Goal: Information Seeking & Learning: Learn about a topic

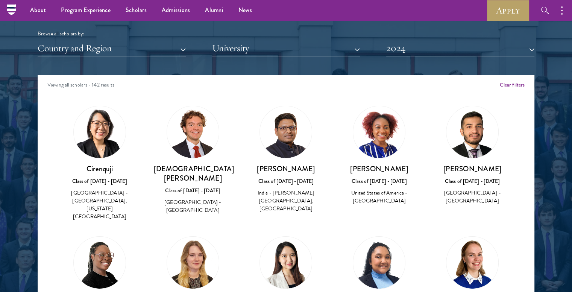
scroll to position [33, 0]
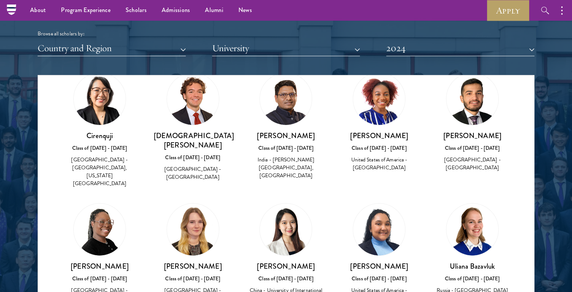
click at [101, 112] on img at bounding box center [100, 99] width 52 height 52
click at [177, 135] on h3 "[DEMOGRAPHIC_DATA][PERSON_NAME]" at bounding box center [193, 140] width 78 height 19
click at [227, 151] on div "[DEMOGRAPHIC_DATA][PERSON_NAME] Class of [DATE] - [DATE] [GEOGRAPHIC_DATA] - [G…" at bounding box center [193, 156] width 78 height 51
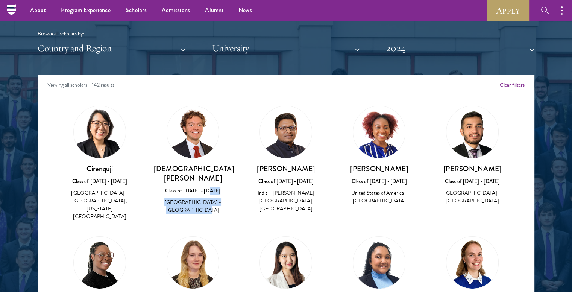
scroll to position [0, 0]
click at [227, 151] on div "[DEMOGRAPHIC_DATA][PERSON_NAME] Class of [DATE] - [DATE] [GEOGRAPHIC_DATA] - [G…" at bounding box center [193, 160] width 78 height 109
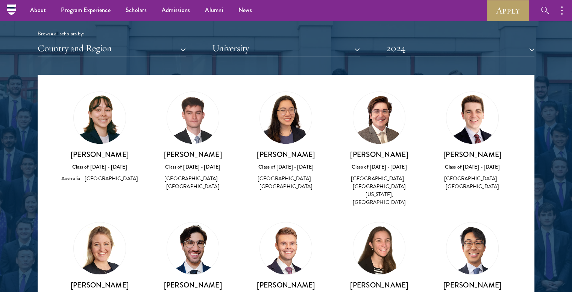
scroll to position [907, 0]
click at [277, 222] on img at bounding box center [286, 248] width 52 height 52
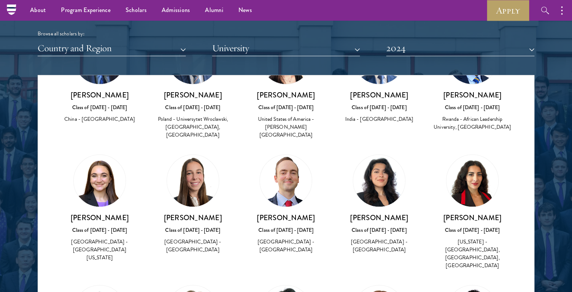
scroll to position [1489, 0]
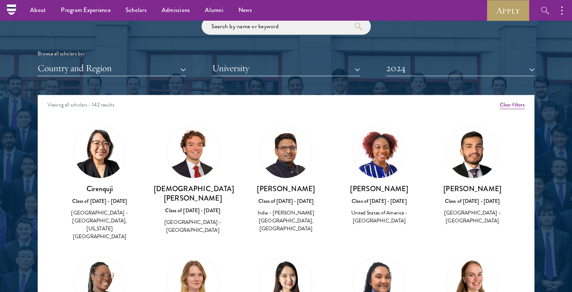
scroll to position [897, 0]
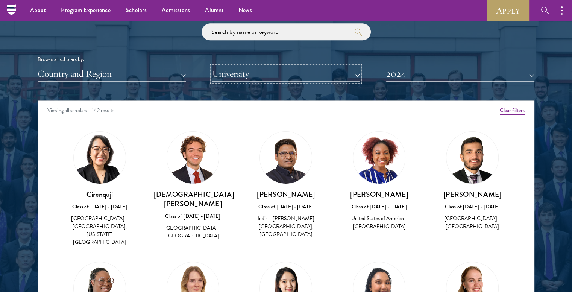
click at [295, 77] on button "University" at bounding box center [286, 73] width 148 height 15
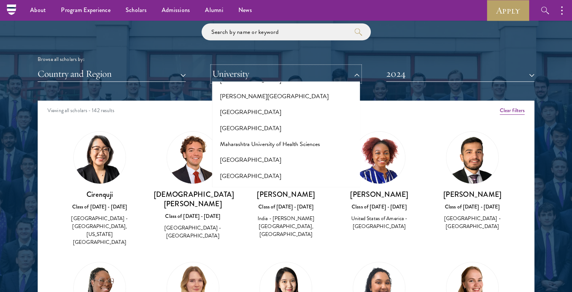
scroll to position [2657, 0]
click at [263, 249] on button "[GEOGRAPHIC_DATA]" at bounding box center [286, 257] width 144 height 16
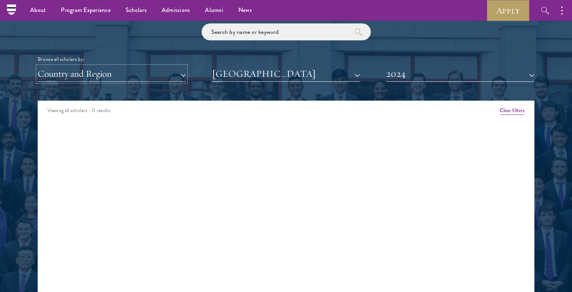
click at [153, 74] on button "Country and Region" at bounding box center [112, 73] width 148 height 15
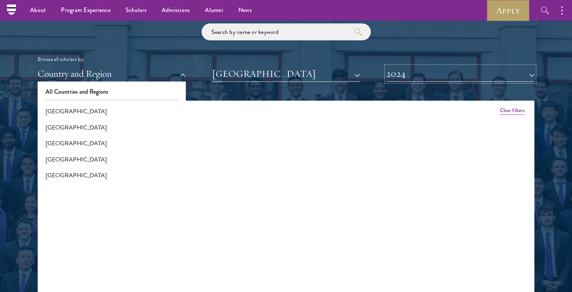
click at [413, 80] on button "2024" at bounding box center [460, 73] width 148 height 15
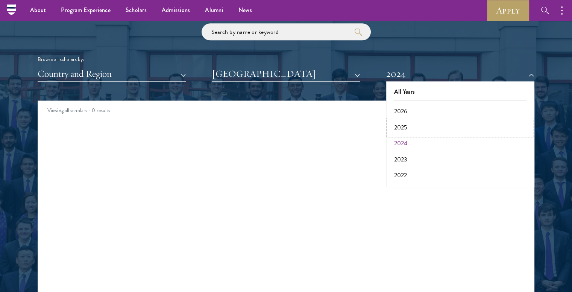
click at [414, 128] on button "2025" at bounding box center [460, 127] width 144 height 16
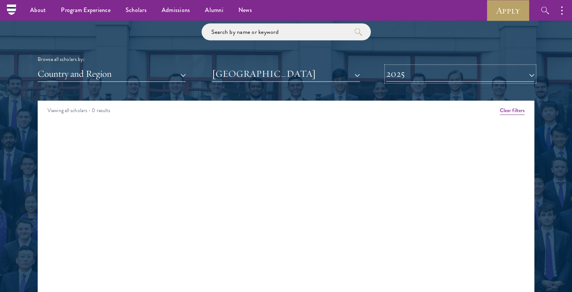
click at [396, 77] on button "2025" at bounding box center [460, 73] width 148 height 15
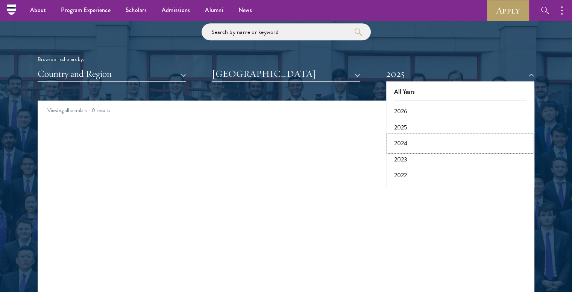
click at [401, 138] on button "2024" at bounding box center [460, 143] width 144 height 16
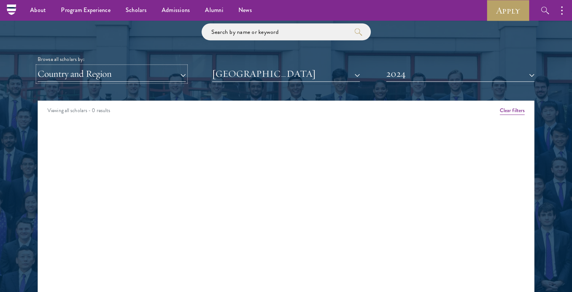
click at [160, 79] on button "Country and Region" at bounding box center [112, 73] width 148 height 15
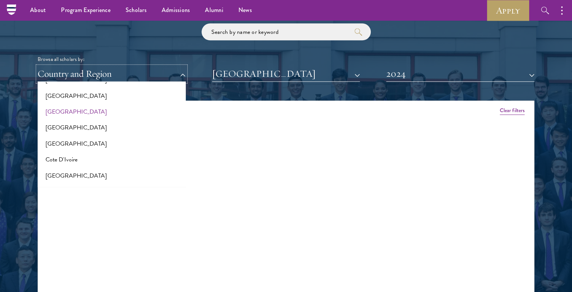
scroll to position [259, 0]
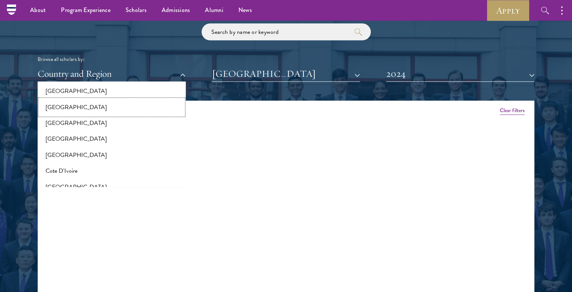
click at [101, 111] on button "[GEOGRAPHIC_DATA]" at bounding box center [112, 107] width 144 height 16
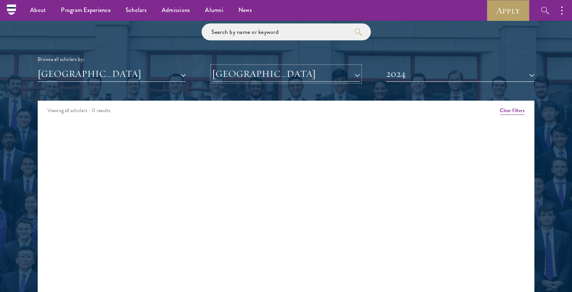
click at [251, 74] on button "[GEOGRAPHIC_DATA]" at bounding box center [286, 73] width 148 height 15
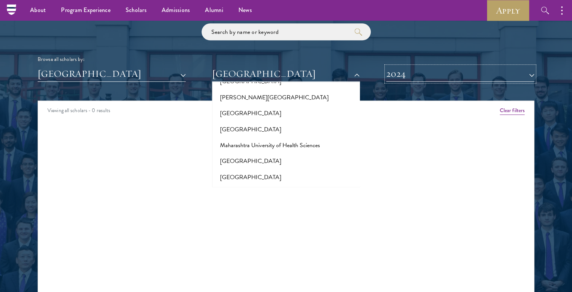
click at [410, 73] on button "2024" at bounding box center [460, 73] width 148 height 15
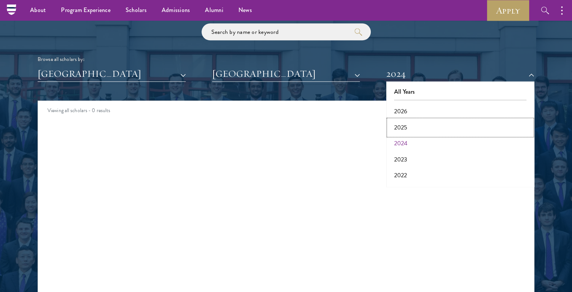
click at [404, 125] on button "2025" at bounding box center [460, 127] width 144 height 16
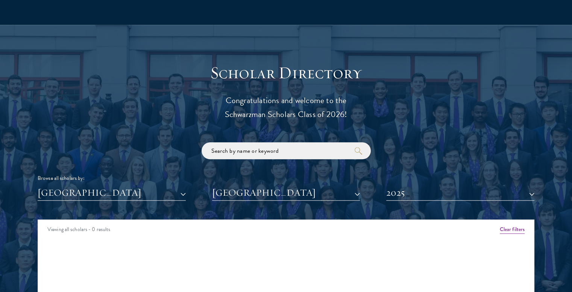
scroll to position [778, 0]
click at [285, 149] on input "search" at bounding box center [285, 150] width 169 height 17
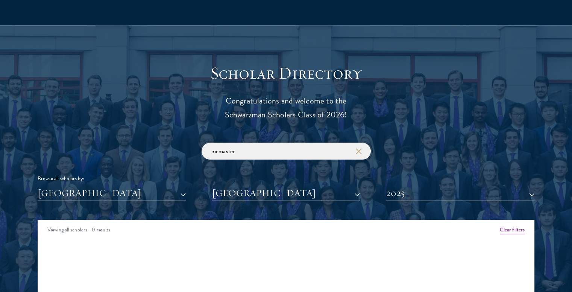
type input "mcmaster"
click button "submit" at bounding box center [0, 0] width 0 height 0
click at [444, 190] on button "2025" at bounding box center [460, 192] width 148 height 15
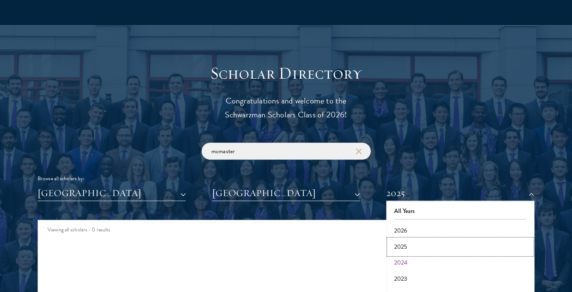
click at [410, 249] on button "2025" at bounding box center [460, 247] width 144 height 16
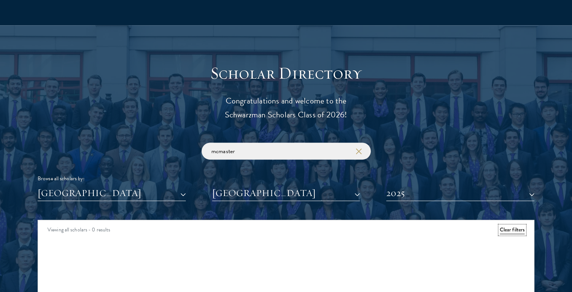
click at [505, 230] on button "Clear filters" at bounding box center [511, 229] width 25 height 8
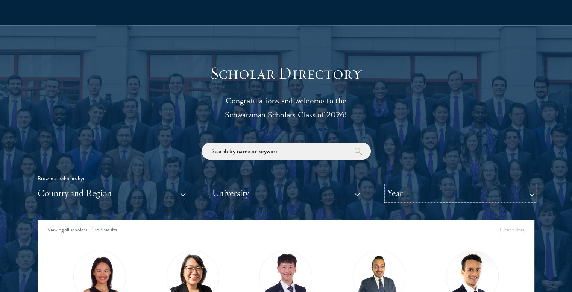
click at [404, 195] on button "Year" at bounding box center [460, 192] width 148 height 15
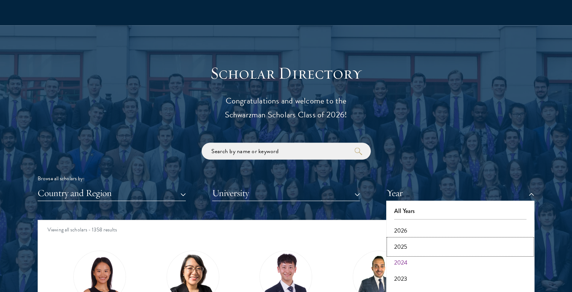
click at [406, 245] on button "2025" at bounding box center [460, 247] width 144 height 16
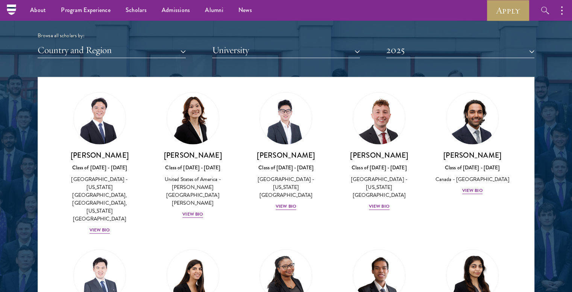
scroll to position [876, 0]
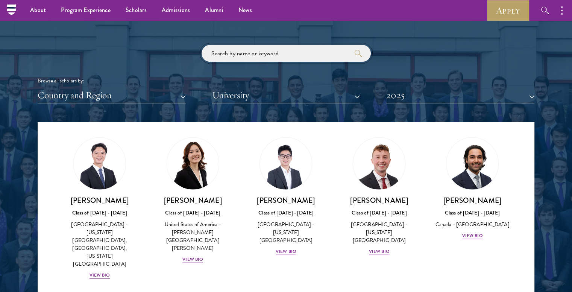
click at [281, 53] on input "search" at bounding box center [285, 53] width 169 height 17
type input "[PERSON_NAME]"
click button "submit" at bounding box center [0, 0] width 0 height 0
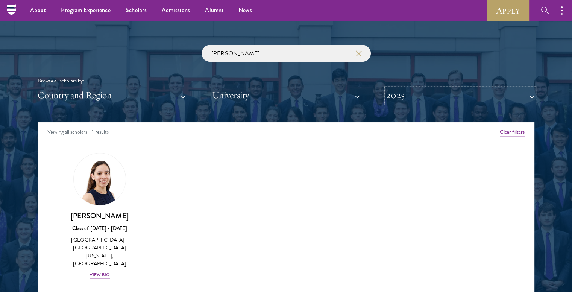
click at [412, 97] on button "2025" at bounding box center [460, 95] width 148 height 15
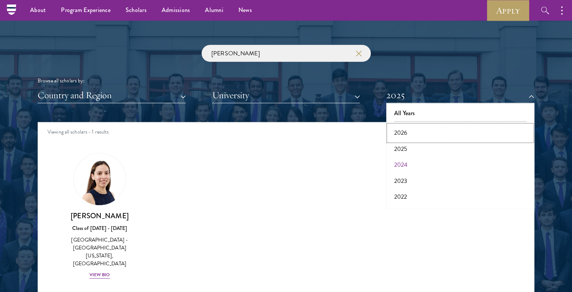
click at [400, 130] on button "2026" at bounding box center [460, 133] width 144 height 16
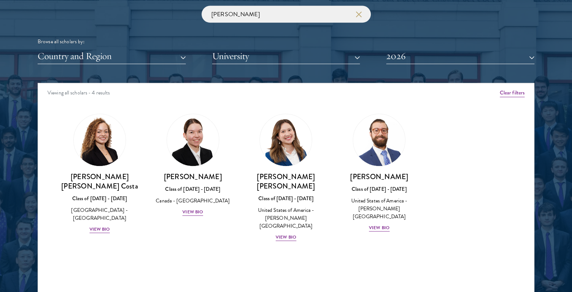
scroll to position [915, 0]
click at [194, 212] on div "View Bio" at bounding box center [192, 211] width 21 height 7
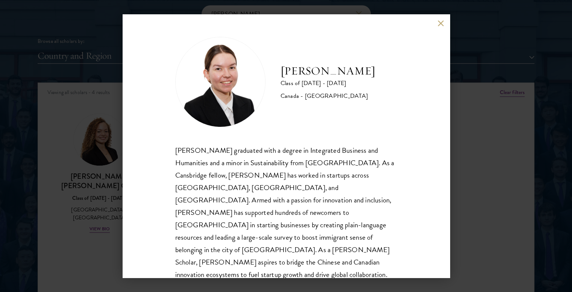
click at [440, 28] on div "[PERSON_NAME] Class of [DATE] - [DATE] [GEOGRAPHIC_DATA] - [GEOGRAPHIC_DATA] [P…" at bounding box center [285, 145] width 327 height 263
click at [440, 24] on button at bounding box center [440, 23] width 6 height 6
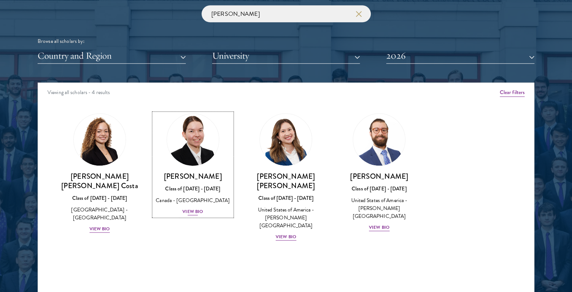
click at [189, 210] on div "View Bio" at bounding box center [192, 211] width 21 height 7
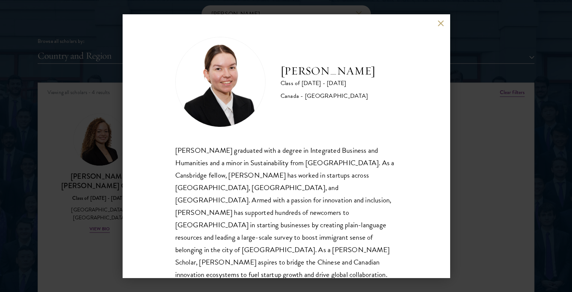
scroll to position [13, 0]
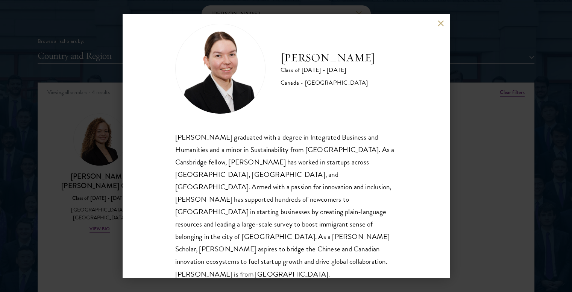
click at [437, 25] on button at bounding box center [440, 23] width 6 height 6
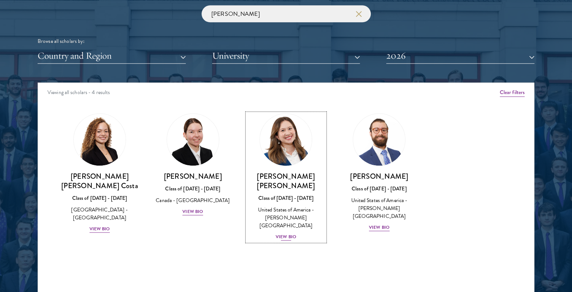
click at [289, 233] on div "View Bio" at bounding box center [285, 236] width 21 height 7
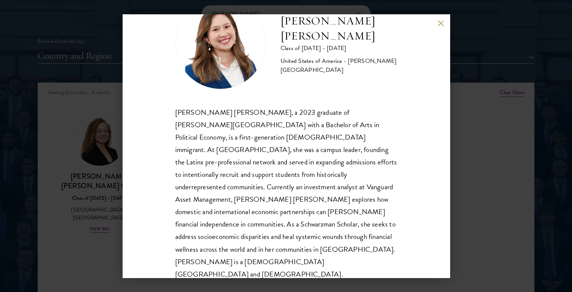
scroll to position [38, 0]
click at [442, 26] on button at bounding box center [440, 23] width 6 height 6
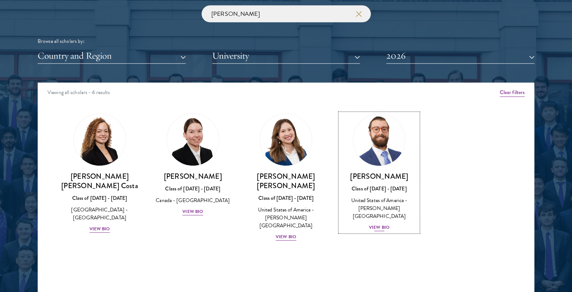
click at [379, 224] on div "View Bio" at bounding box center [379, 227] width 21 height 7
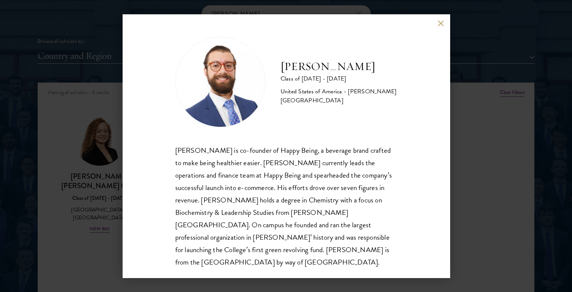
drag, startPoint x: 438, startPoint y: 24, endPoint x: 367, endPoint y: 56, distance: 78.0
click at [439, 24] on button at bounding box center [440, 23] width 6 height 6
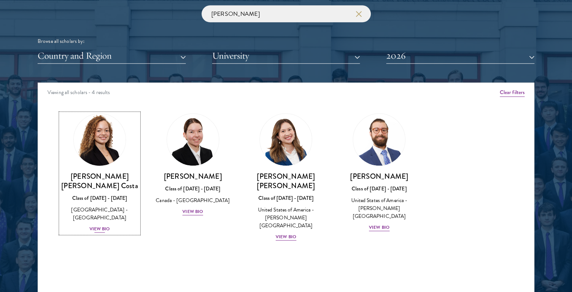
click at [101, 225] on div "View Bio" at bounding box center [99, 228] width 21 height 7
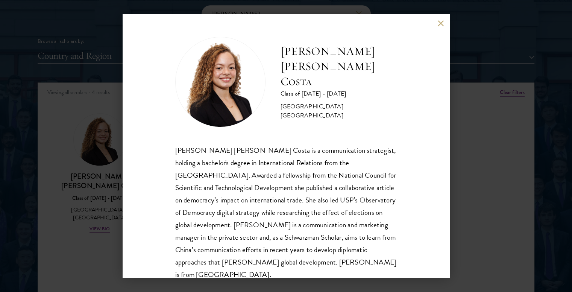
scroll to position [13, 0]
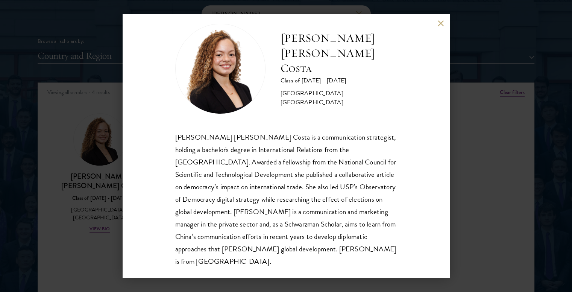
click at [441, 23] on button at bounding box center [440, 23] width 6 height 6
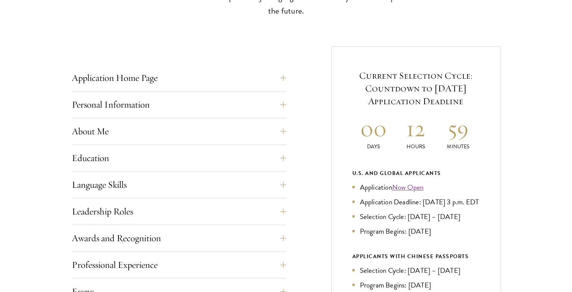
scroll to position [319, 0]
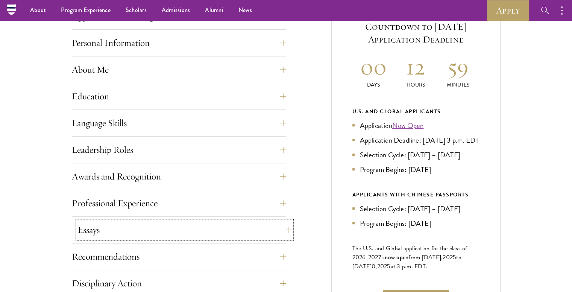
click at [284, 227] on button "Essays" at bounding box center [184, 230] width 214 height 18
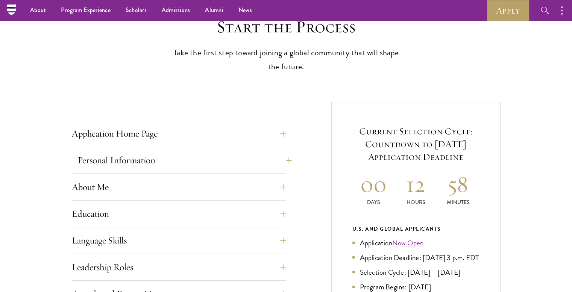
scroll to position [191, 0]
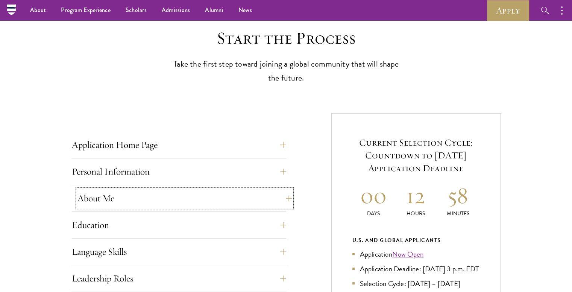
click at [280, 201] on button "About Me" at bounding box center [184, 198] width 214 height 18
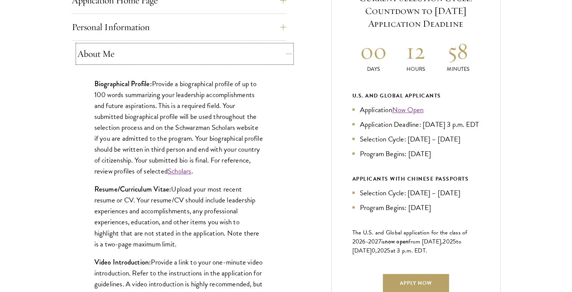
scroll to position [441, 0]
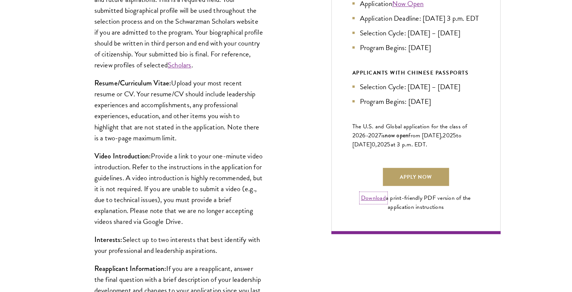
click at [368, 202] on link "Download" at bounding box center [373, 197] width 25 height 9
